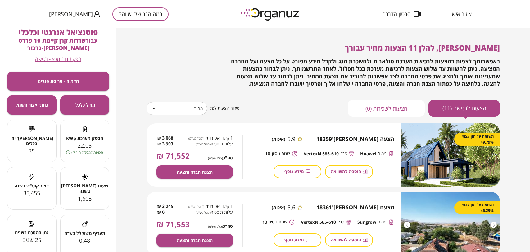
click at [119, 18] on button "כמה הגג שלי שווה?" at bounding box center [140, 13] width 56 height 13
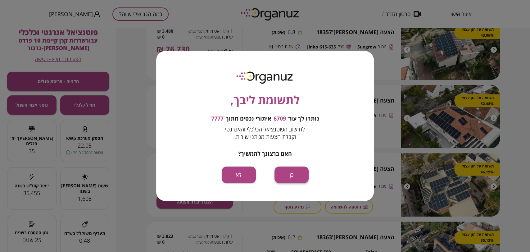
click at [294, 171] on button "כן" at bounding box center [291, 174] width 34 height 16
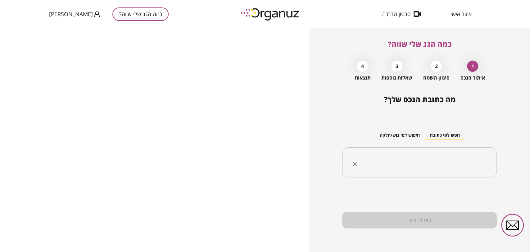
click at [376, 160] on input "text" at bounding box center [421, 163] width 135 height 16
paste input "**********"
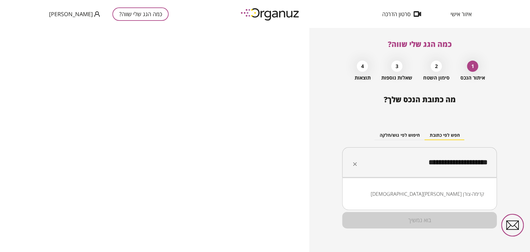
click at [463, 194] on li "[DEMOGRAPHIC_DATA][PERSON_NAME] קדימה-צורן" at bounding box center [419, 193] width 138 height 11
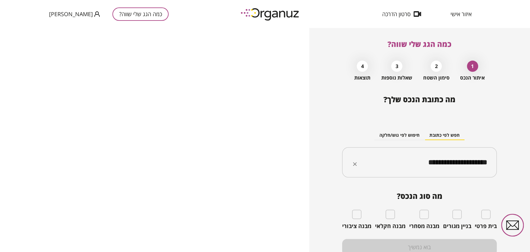
type input "**********"
drag, startPoint x: 494, startPoint y: 209, endPoint x: 489, endPoint y: 212, distance: 5.9
click at [494, 209] on div "מה סוג הנכס? בית פרטי בניין מגורים מבנה מסחרי מבנה חקלאי מבנה ציבורי" at bounding box center [419, 210] width 155 height 38
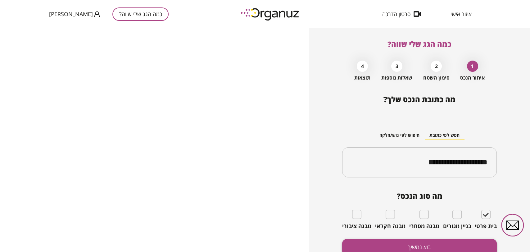
click at [462, 246] on button "בוא נמשיך" at bounding box center [419, 247] width 155 height 16
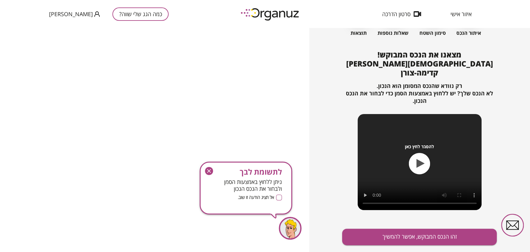
scroll to position [52, 0]
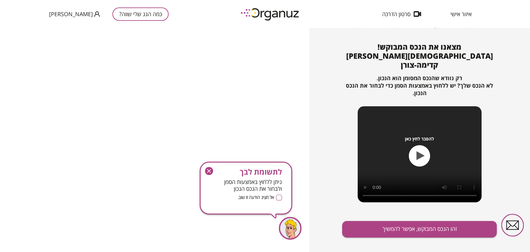
click at [397, 232] on div "מצאנו את הנכס המבוקש! [DEMOGRAPHIC_DATA][PERSON_NAME] קדימה-צורן רק נוודא שהנכס…" at bounding box center [419, 152] width 155 height 218
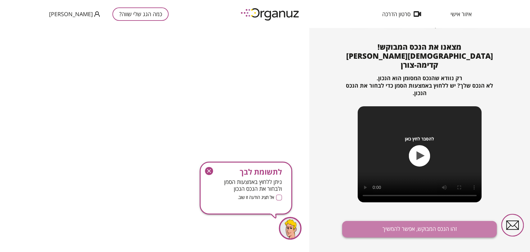
click at [399, 223] on button "זהו הנכס המבוקש, אפשר להמשיך" at bounding box center [419, 229] width 155 height 16
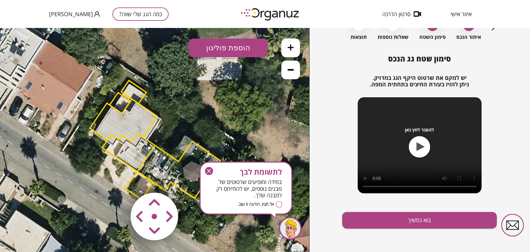
click at [118, 179] on area at bounding box center [118, 179] width 0 height 0
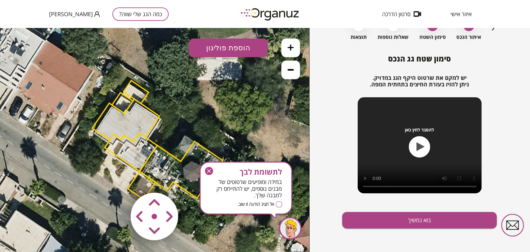
drag, startPoint x: 174, startPoint y: 225, endPoint x: 173, endPoint y: 229, distance: 3.5
click at [118, 179] on area at bounding box center [118, 179] width 0 height 0
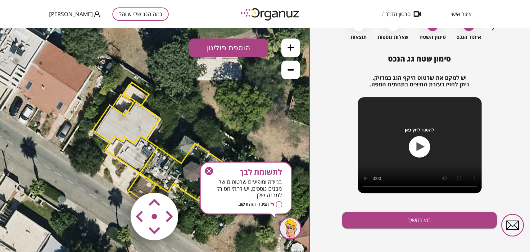
click at [118, 179] on area at bounding box center [118, 179] width 0 height 0
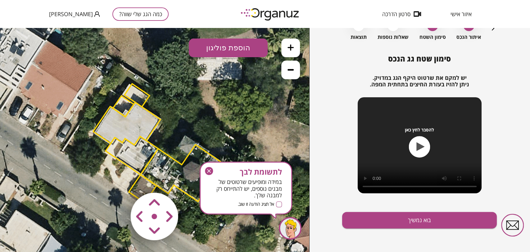
click at [118, 179] on area at bounding box center [118, 179] width 0 height 0
click at [212, 174] on icon "button" at bounding box center [209, 171] width 8 height 8
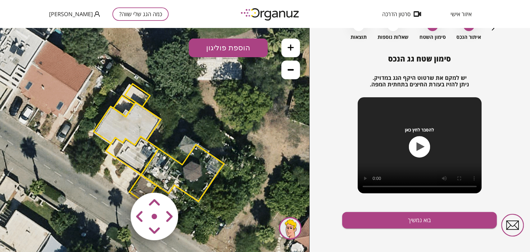
click at [118, 179] on area at bounding box center [118, 179] width 0 height 0
